Goal: Task Accomplishment & Management: Use online tool/utility

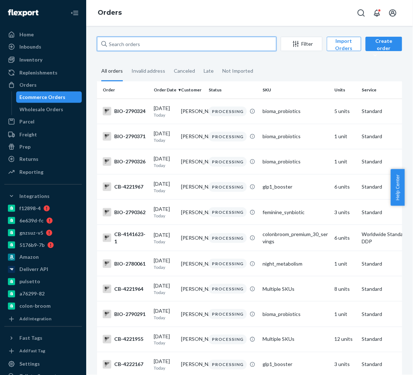
drag, startPoint x: 0, startPoint y: 0, endPoint x: 120, endPoint y: 46, distance: 128.9
click at [120, 46] on input "text" at bounding box center [187, 44] width 180 height 14
paste input "2765383"
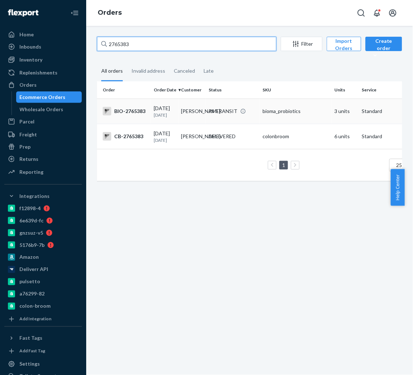
type input "2765383"
click at [134, 111] on div "BIO-2765383" at bounding box center [125, 111] width 45 height 9
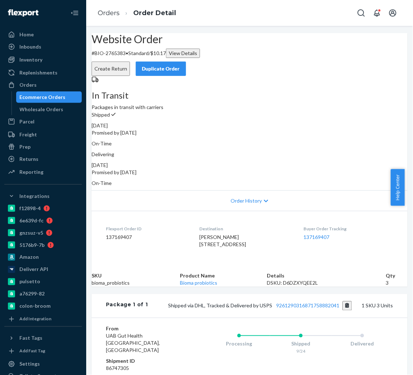
scroll to position [136, 0]
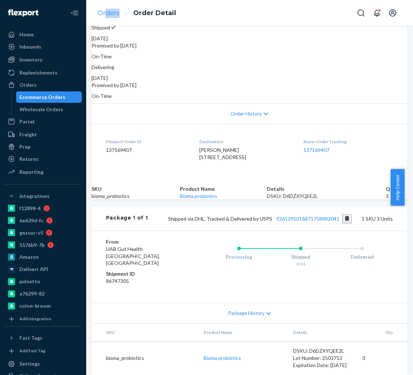
drag, startPoint x: 113, startPoint y: 21, endPoint x: 107, endPoint y: 10, distance: 12.6
click at [107, 10] on ol "Orders Order Detail" at bounding box center [137, 13] width 90 height 21
click at [107, 10] on link "Orders" at bounding box center [109, 13] width 22 height 8
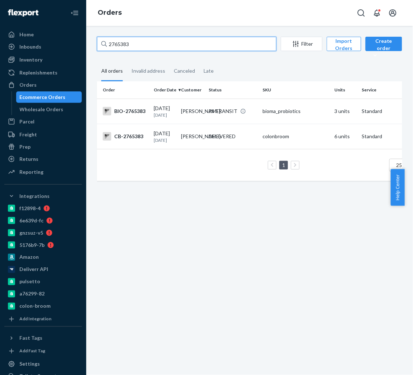
click at [124, 49] on input "2765383" at bounding box center [187, 44] width 180 height 14
paste input "2763166"
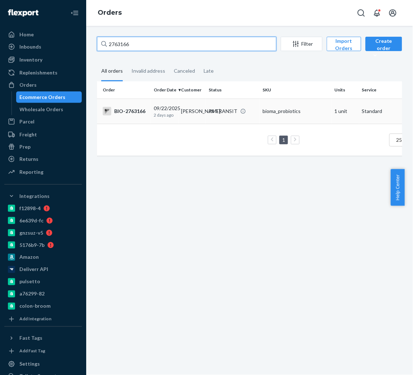
type input "2763166"
click at [154, 111] on div "[DATE] [DATE]" at bounding box center [165, 111] width 22 height 13
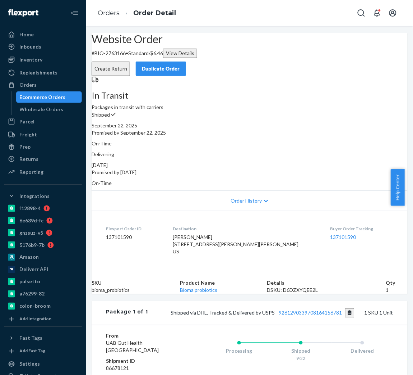
click at [130, 61] on button "Create Return" at bounding box center [111, 68] width 38 height 14
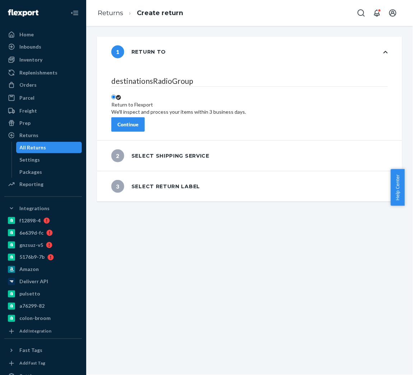
click at [134, 119] on button "Continue" at bounding box center [127, 124] width 33 height 14
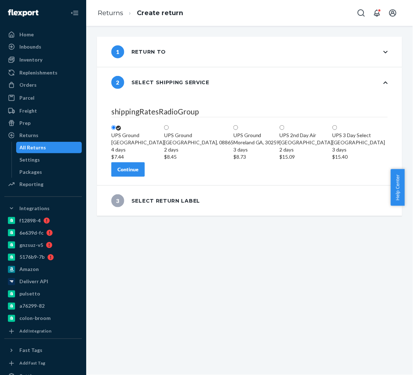
click at [139, 173] on div "Continue" at bounding box center [128, 169] width 21 height 7
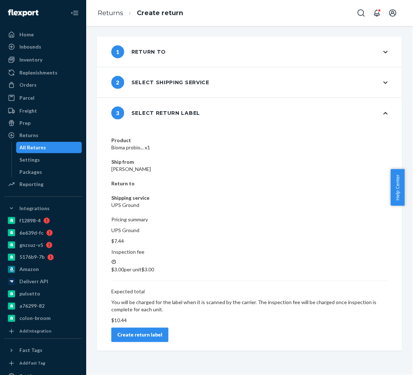
click at [169, 327] on button "Create return label" at bounding box center [139, 334] width 57 height 14
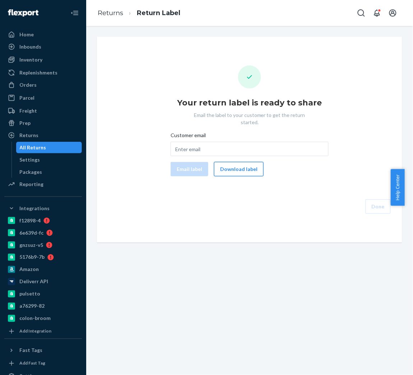
click at [228, 168] on button "Download label" at bounding box center [239, 169] width 50 height 14
